Goal: Task Accomplishment & Management: Use online tool/utility

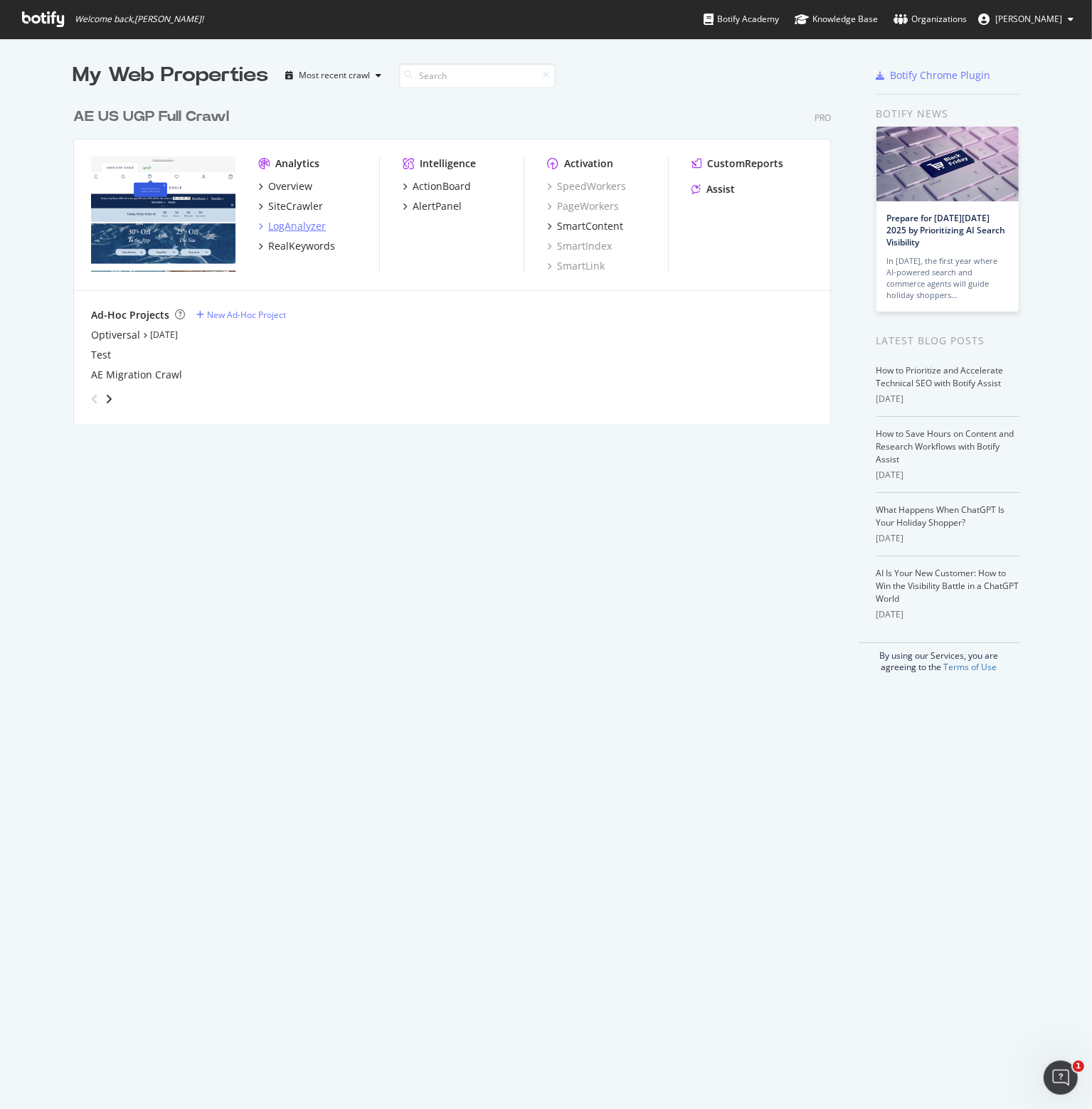
click at [282, 226] on div "LogAnalyzer" at bounding box center [296, 226] width 57 height 14
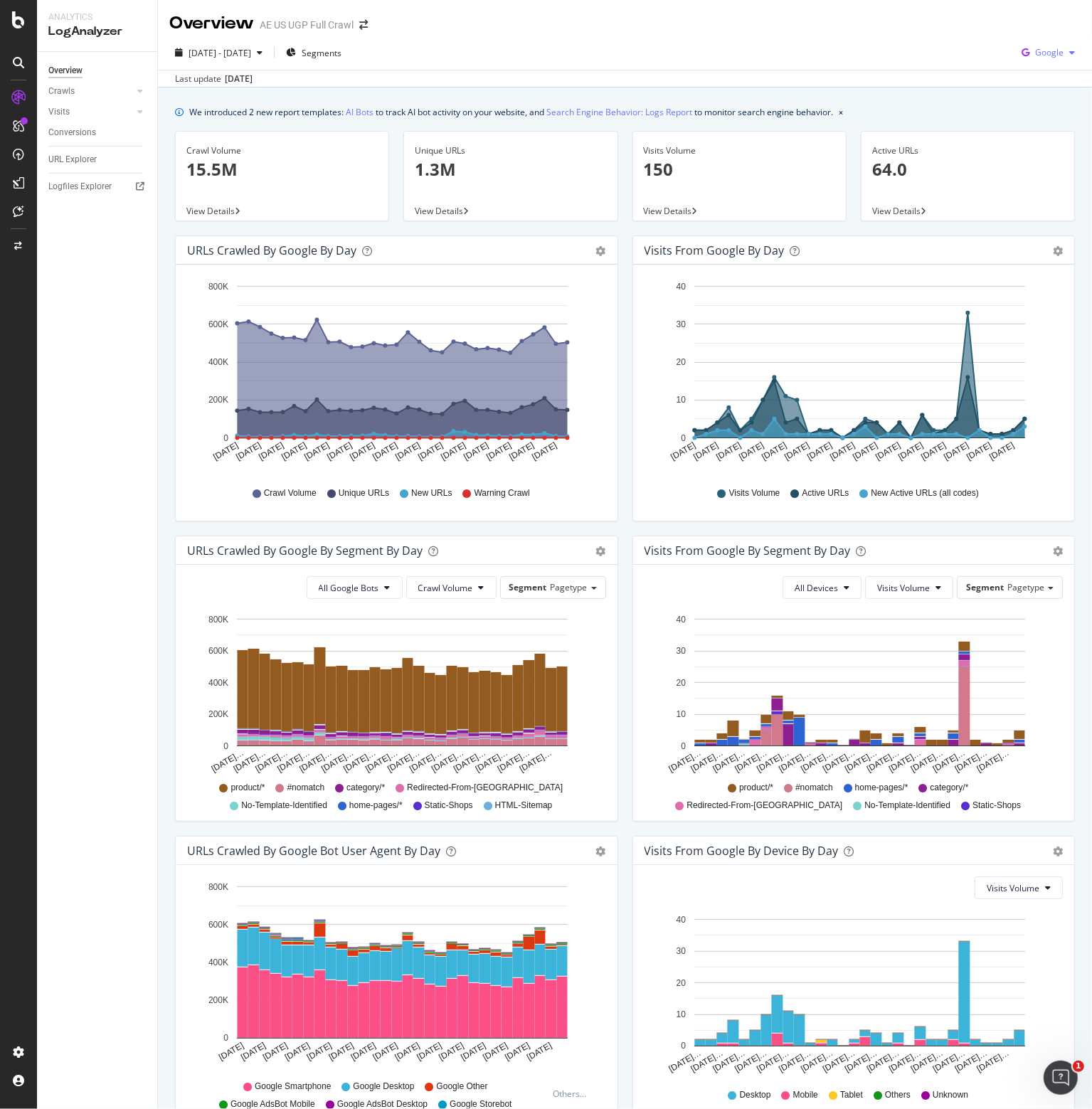
click at [1052, 53] on span "Google" at bounding box center [1049, 52] width 28 height 12
click at [1033, 134] on span "OpenAI" at bounding box center [1049, 134] width 52 height 12
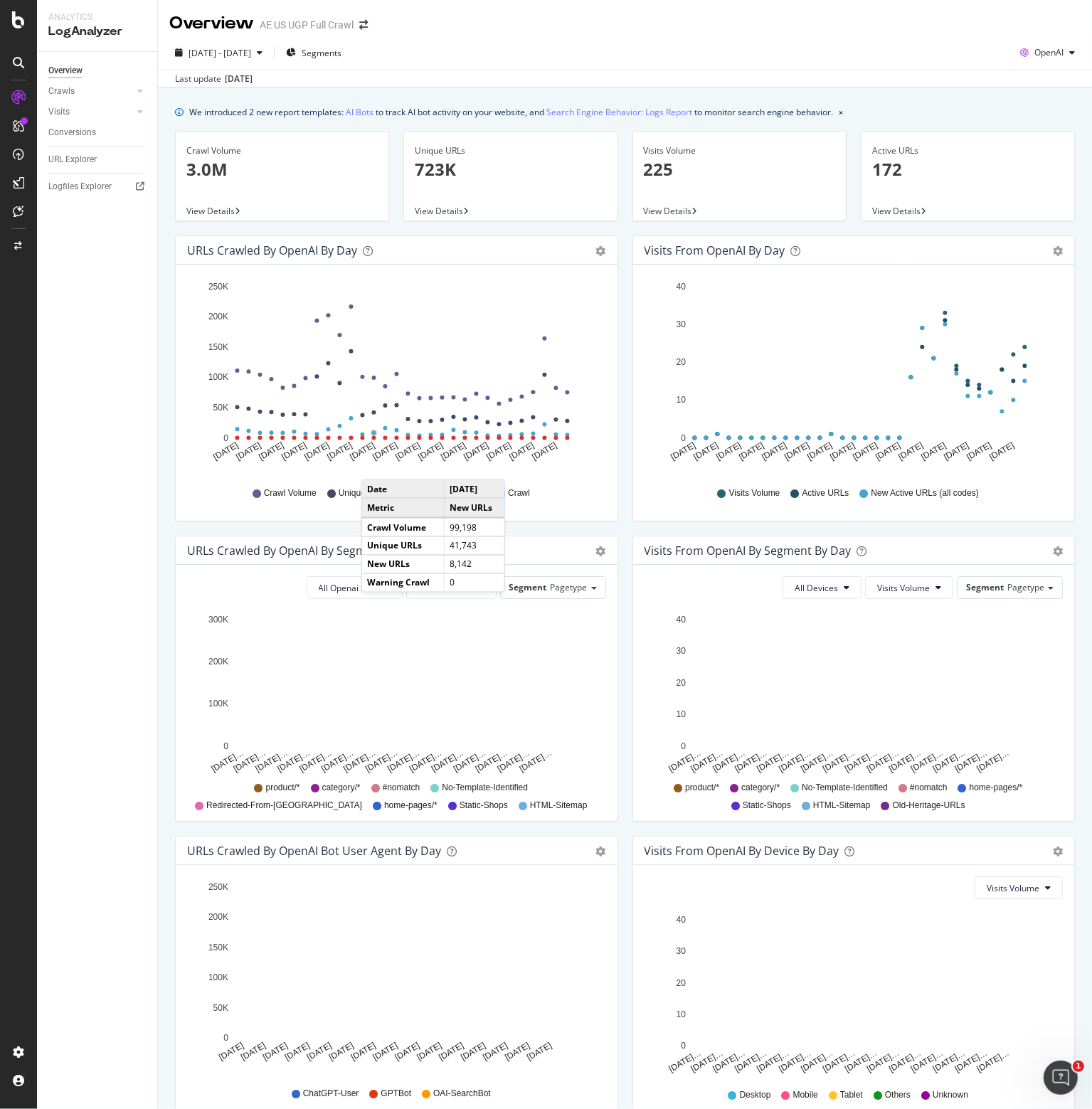
scroll to position [75, 0]
